Goal: Check status: Check status

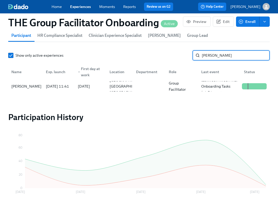
click at [230, 58] on input "[PERSON_NAME]" at bounding box center [236, 55] width 68 height 10
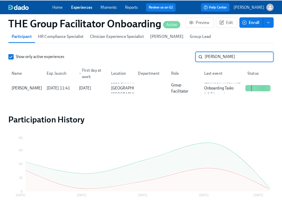
scroll to position [0, 8850]
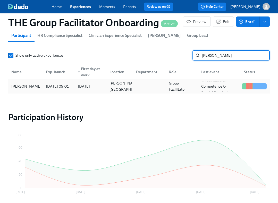
type input "[PERSON_NAME]"
click at [31, 89] on div "[PERSON_NAME]" at bounding box center [26, 86] width 34 height 6
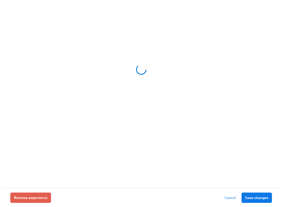
scroll to position [61, 0]
click at [265, 80] on div at bounding box center [141, 94] width 282 height 188
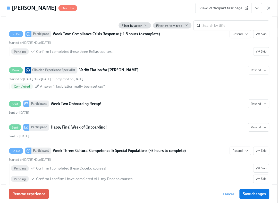
scroll to position [865, 0]
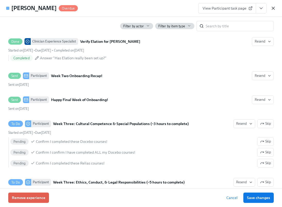
click at [274, 6] on icon "button" at bounding box center [273, 8] width 5 height 5
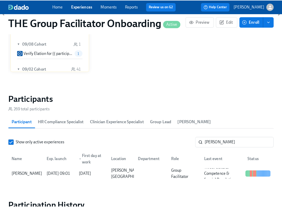
scroll to position [388, 0]
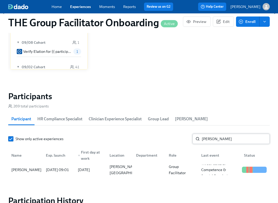
click at [217, 139] on input "[PERSON_NAME]" at bounding box center [236, 139] width 68 height 10
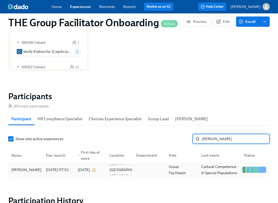
type input "shanta"
click at [38, 172] on div "Shantayah Hayes" at bounding box center [26, 170] width 34 height 6
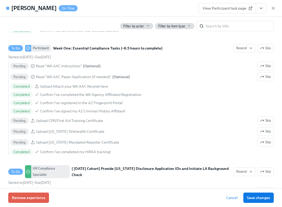
scroll to position [477, 0]
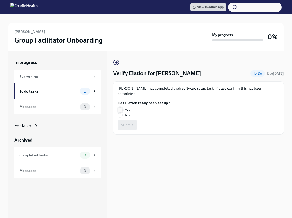
click at [119, 109] on input "Yes" at bounding box center [120, 110] width 5 height 5
radio input "true"
click at [125, 122] on button "Submit" at bounding box center [127, 125] width 19 height 10
click at [127, 109] on span "Yes" at bounding box center [127, 109] width 5 height 5
click at [123, 109] on input "Yes" at bounding box center [120, 110] width 5 height 5
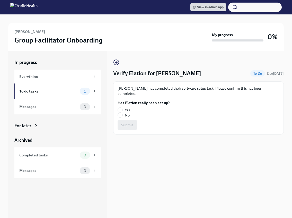
radio input "true"
click at [126, 121] on button "Submit" at bounding box center [127, 125] width 19 height 10
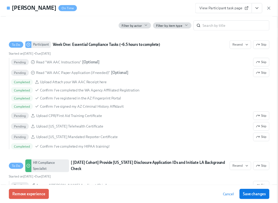
scroll to position [0, 8772]
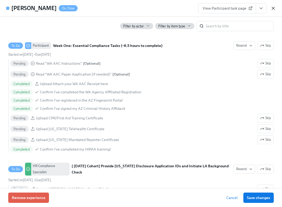
click at [272, 6] on icon "button" at bounding box center [273, 8] width 5 height 5
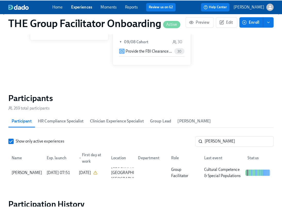
scroll to position [0, 8768]
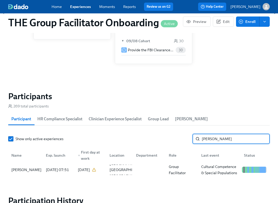
click at [206, 140] on input "shanta" at bounding box center [236, 139] width 68 height 10
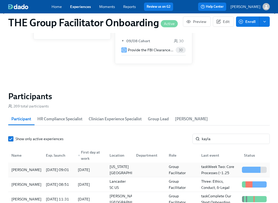
click at [24, 169] on div "Kayla Cunningham" at bounding box center [26, 170] width 34 height 6
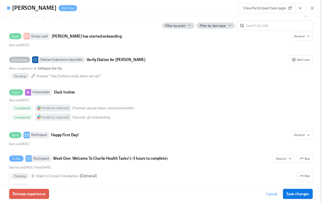
scroll to position [228, 0]
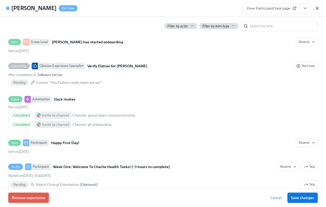
click at [282, 8] on icon "button" at bounding box center [317, 8] width 5 height 5
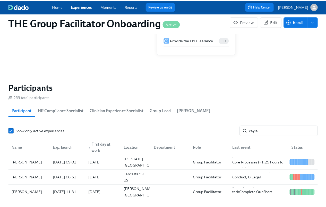
scroll to position [0, 8724]
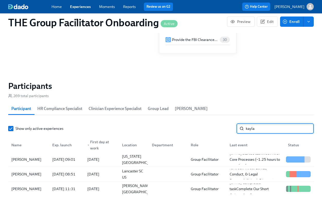
click at [262, 130] on input "kayla" at bounding box center [280, 128] width 68 height 10
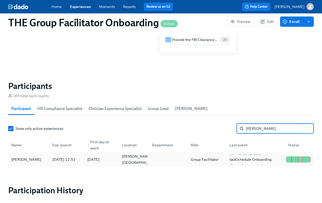
click at [116, 161] on div "2025/07/14" at bounding box center [100, 159] width 35 height 10
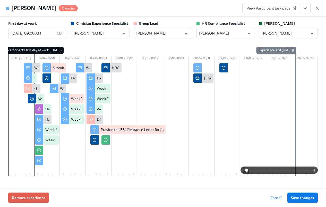
click at [282, 9] on icon "View task page" at bounding box center [305, 8] width 5 height 5
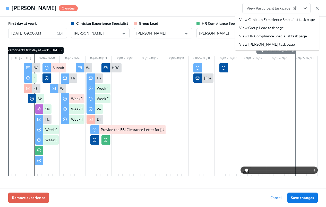
click at [282, 18] on link "View Clinician Experience Specialist task page" at bounding box center [277, 19] width 76 height 5
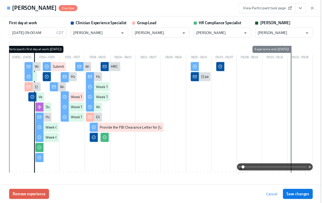
scroll to position [0, 8158]
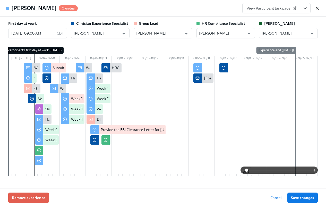
click at [282, 8] on icon "button" at bounding box center [317, 8] width 3 height 3
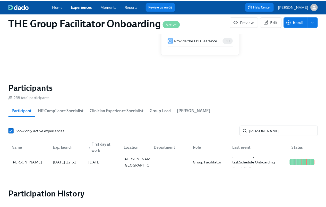
scroll to position [0, 8158]
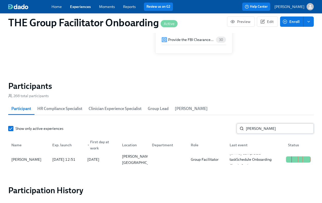
click at [258, 128] on input "kather" at bounding box center [280, 128] width 68 height 10
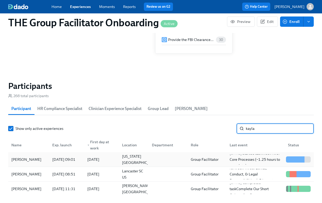
type input "kayla"
click at [40, 163] on div "Kayla Cunningham" at bounding box center [26, 159] width 34 height 6
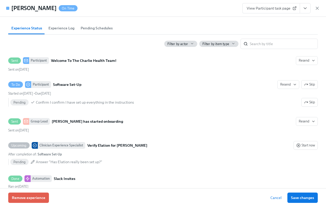
scroll to position [172, 0]
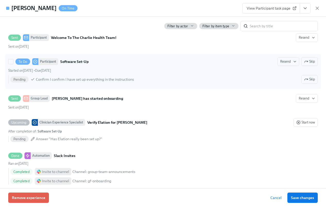
drag, startPoint x: 88, startPoint y: 67, endPoint x: 79, endPoint y: 72, distance: 10.3
click at [79, 72] on div "To Do Participant Software Set-Up Resend Skip Started on August 30th • Due Sept…" at bounding box center [163, 71] width 310 height 29
drag, startPoint x: 119, startPoint y: 63, endPoint x: 89, endPoint y: 69, distance: 30.3
click at [89, 66] on div "To Do Participant Software Set-Up Resend Skip" at bounding box center [163, 61] width 310 height 9
copy strong "Software Set-Up"
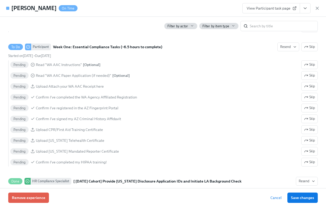
scroll to position [483, 0]
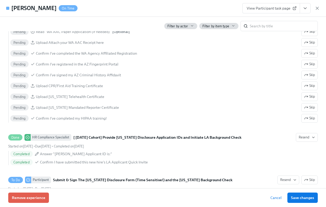
click at [282, 6] on span "View Participant task page" at bounding box center [271, 8] width 49 height 5
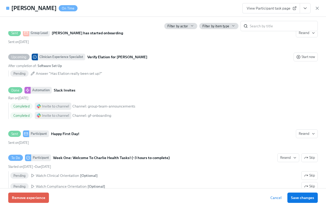
scroll to position [233, 0]
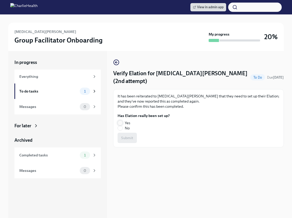
click at [121, 121] on input "Yes" at bounding box center [120, 123] width 5 height 5
radio input "true"
click at [126, 135] on span "Submit" at bounding box center [127, 137] width 12 height 5
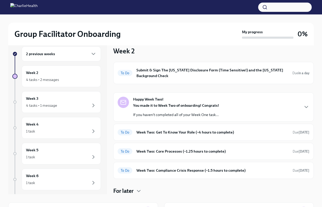
scroll to position [6, 0]
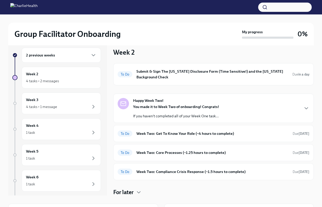
click at [85, 53] on div "2 previous weeks" at bounding box center [61, 55] width 71 height 6
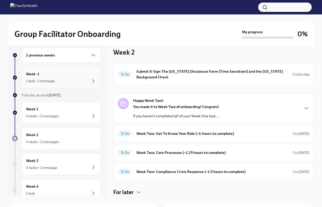
click at [66, 83] on div "1 task • 1 message" at bounding box center [61, 81] width 71 height 6
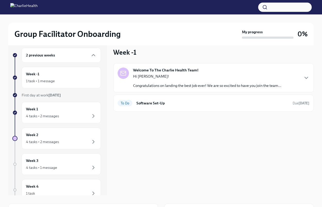
click at [305, 81] on div "Welcome To The Charlie Health Team! Hi [PERSON_NAME]! Congratulations on landin…" at bounding box center [214, 78] width 192 height 21
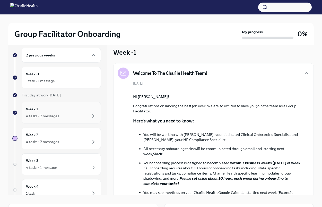
click at [70, 117] on div "4 tasks • 2 messages" at bounding box center [61, 116] width 71 height 6
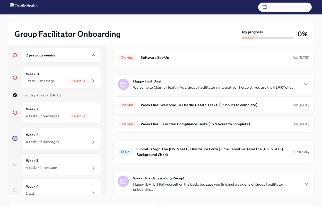
scroll to position [20, 0]
